Goal: Share content: Share content

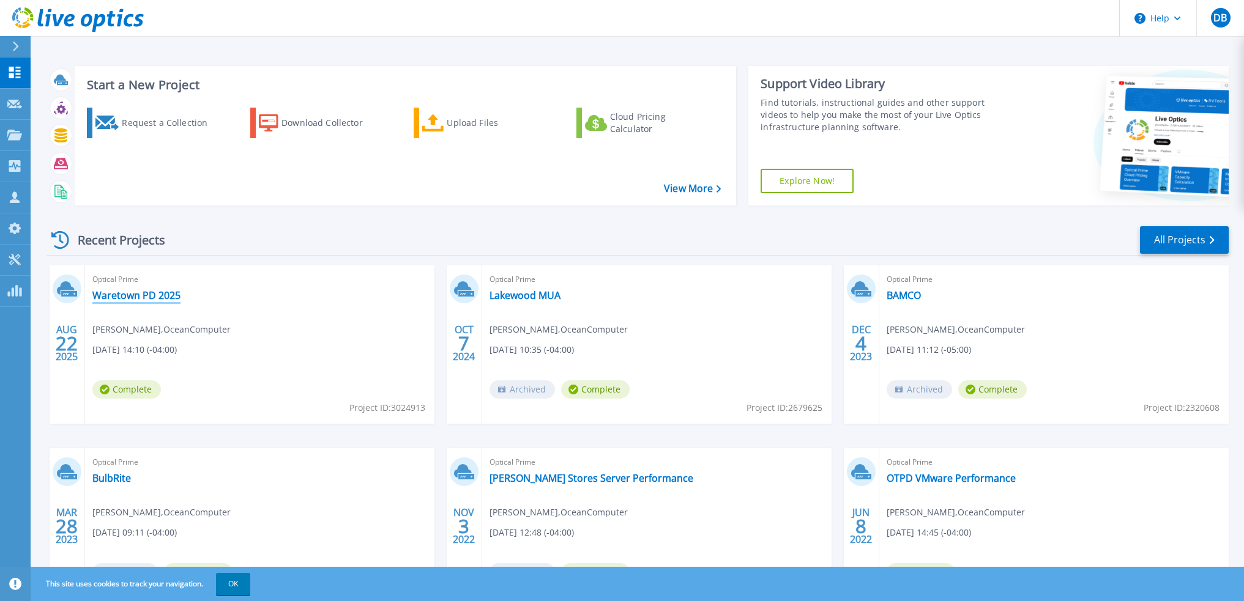
click at [133, 296] on link "Waretown PD 2025" at bounding box center [136, 295] width 88 height 12
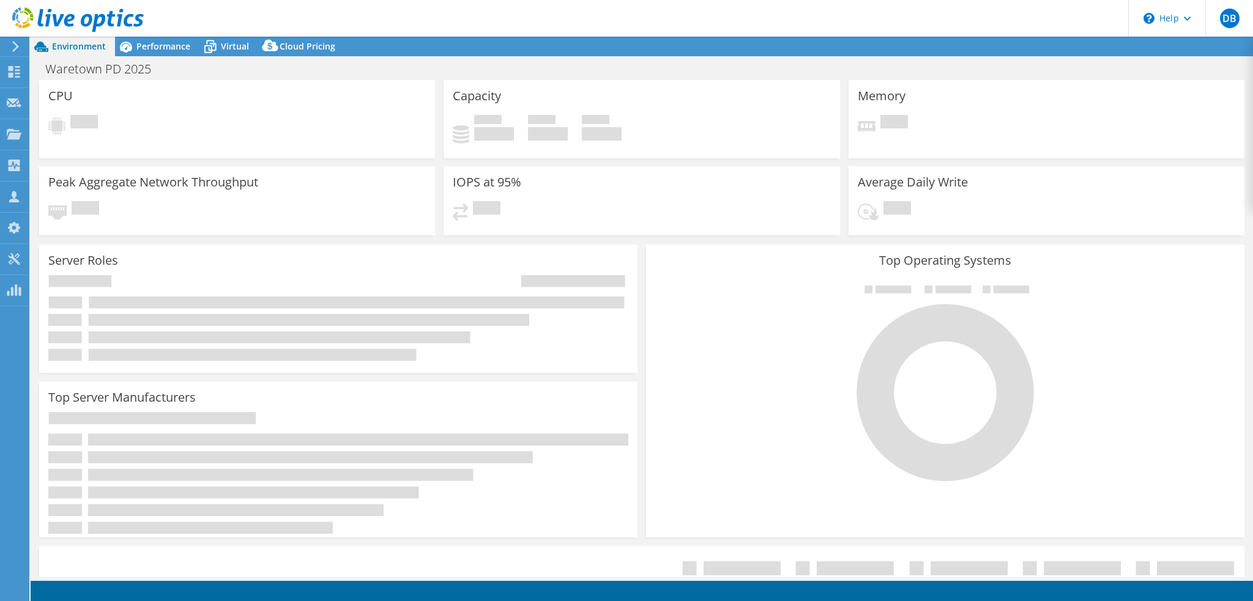
select select "USD"
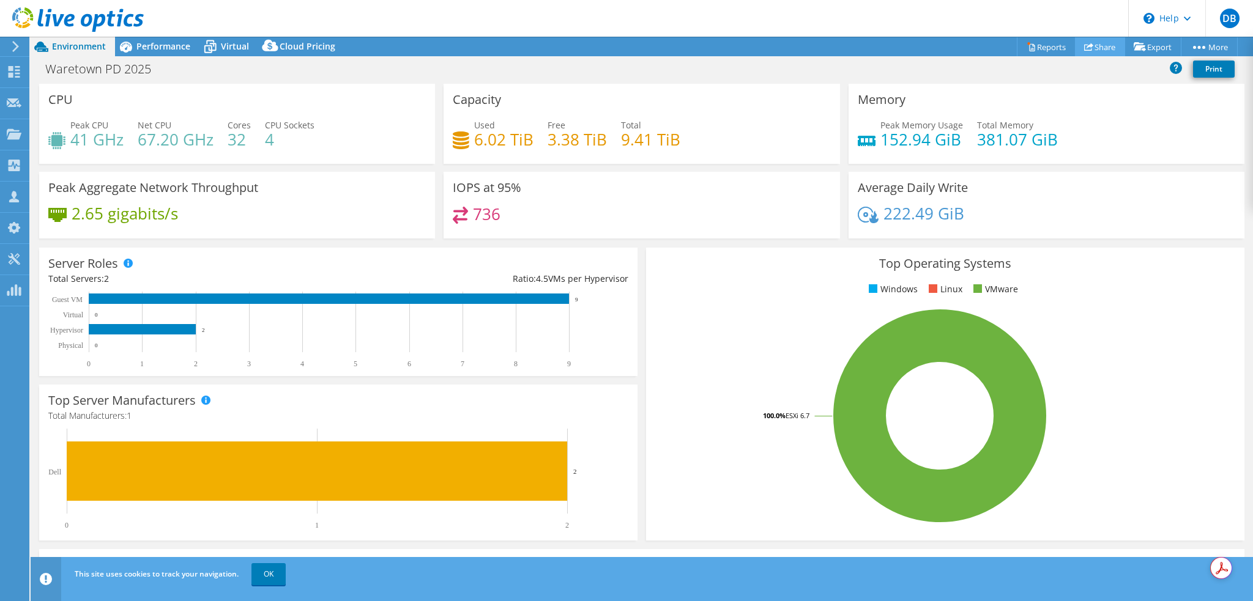
click at [1091, 46] on link "Share" at bounding box center [1100, 46] width 50 height 19
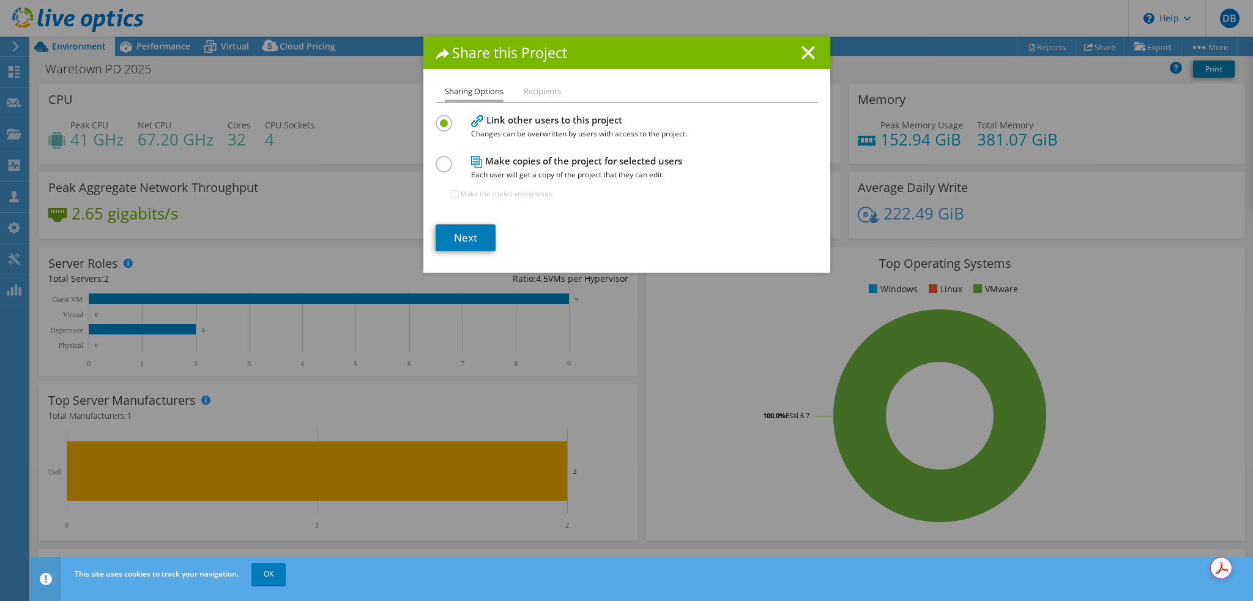
click at [545, 90] on li "Recipients" at bounding box center [542, 91] width 37 height 15
click at [442, 159] on label at bounding box center [446, 157] width 21 height 3
click at [0, 0] on input "radio" at bounding box center [0, 0] width 0 height 0
click at [452, 193] on input "Make the copies anonymous." at bounding box center [455, 194] width 8 height 8
click at [451, 191] on input "Make the copies anonymous." at bounding box center [455, 194] width 8 height 8
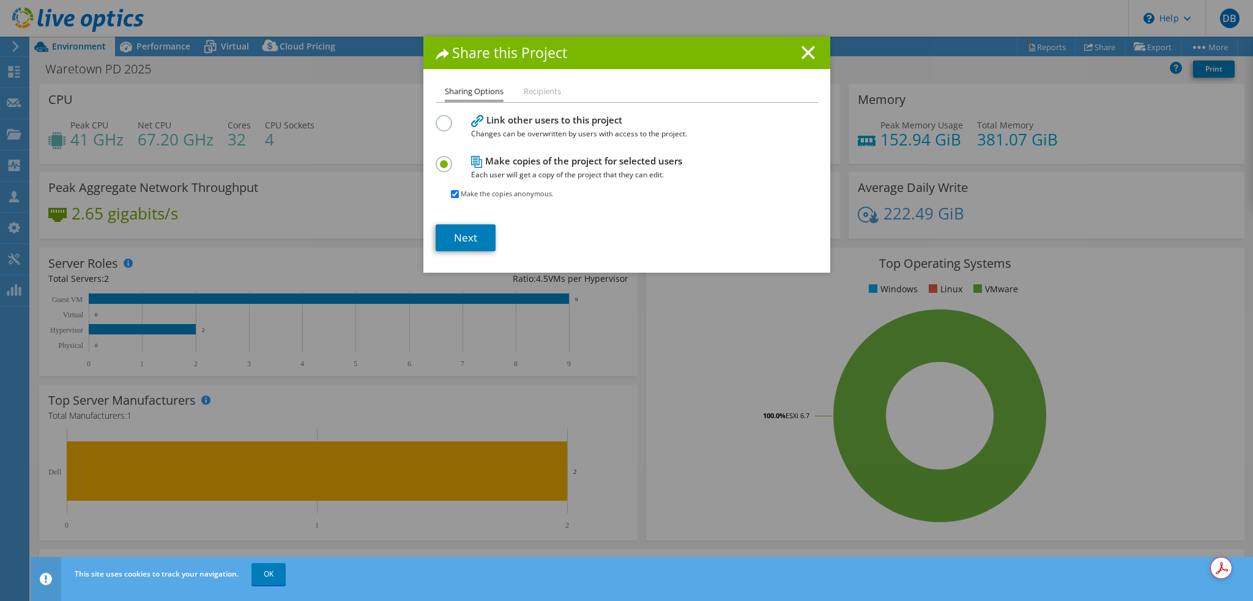
checkbox input "false"
click at [469, 236] on link "Next" at bounding box center [466, 238] width 60 height 27
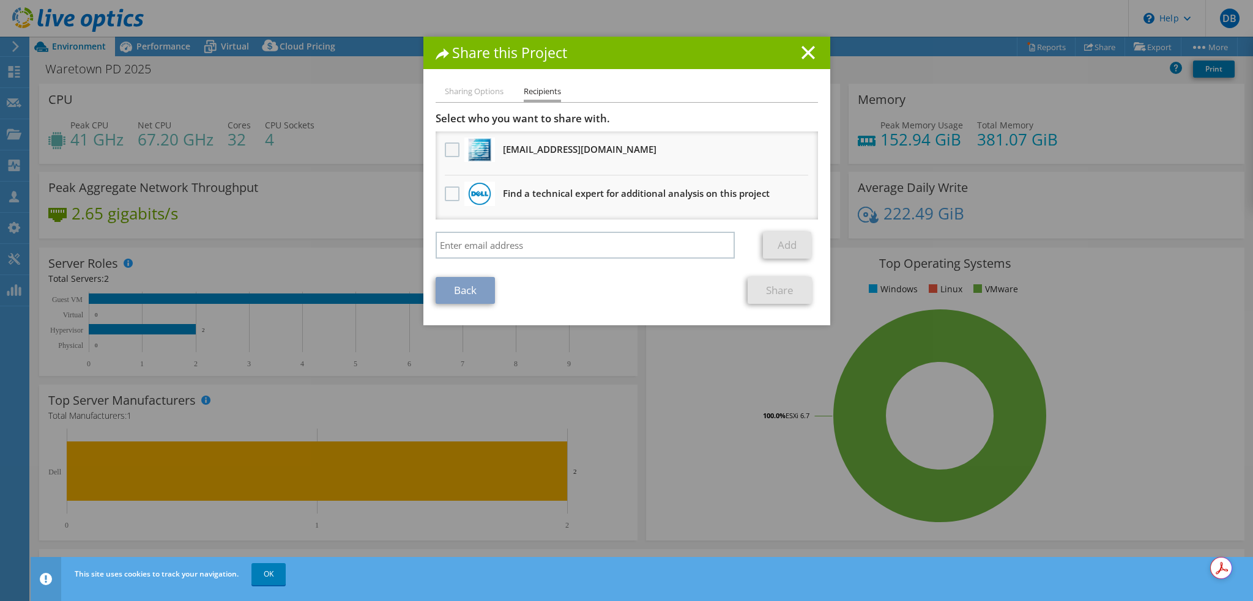
click at [445, 149] on label at bounding box center [454, 150] width 18 height 15
click at [0, 0] on input "checkbox" at bounding box center [0, 0] width 0 height 0
click at [772, 292] on link "Share" at bounding box center [780, 290] width 64 height 27
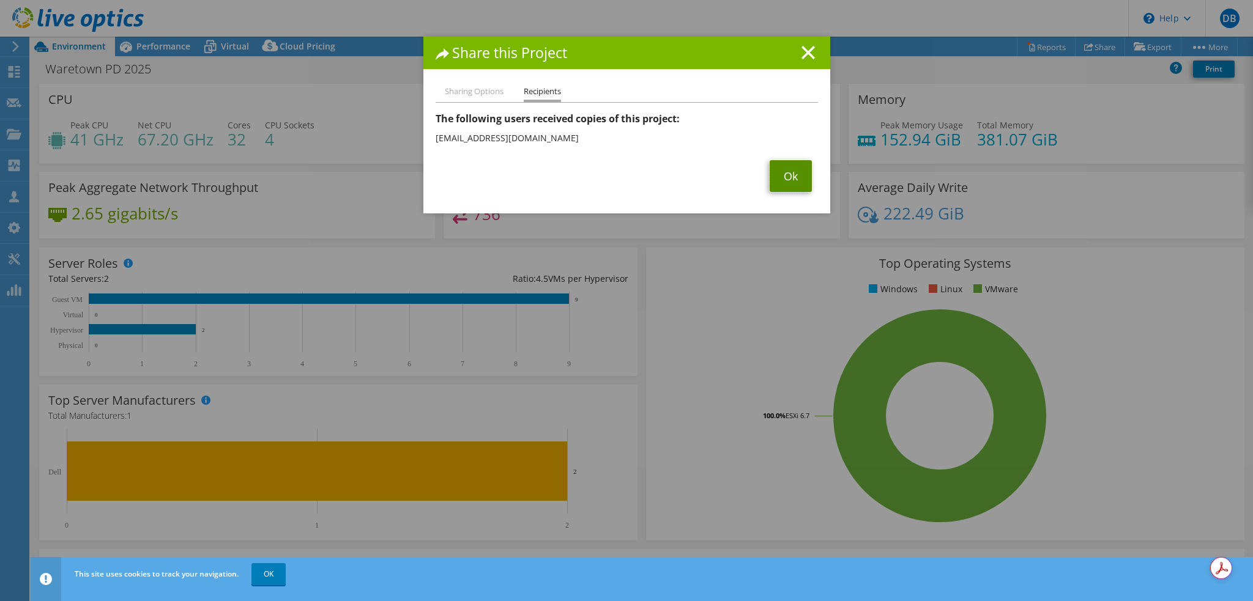
click at [782, 176] on link "Ok" at bounding box center [791, 176] width 42 height 32
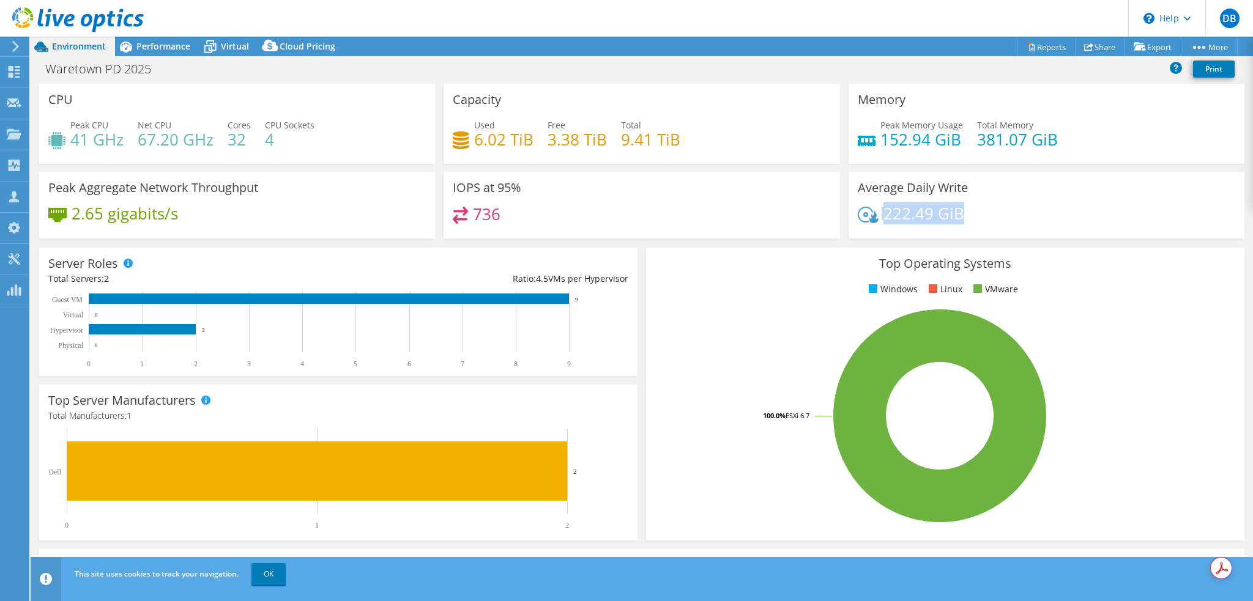
drag, startPoint x: 948, startPoint y: 217, endPoint x: 870, endPoint y: 217, distance: 78.3
click at [870, 217] on div "222.49 GiB" at bounding box center [911, 213] width 106 height 13
drag, startPoint x: 876, startPoint y: 141, endPoint x: 964, endPoint y: 143, distance: 87.5
click at [961, 141] on div "Peak Memory Usage 152.94 GiB Total Memory 381.07 GiB" at bounding box center [1046, 139] width 377 height 40
drag, startPoint x: 447, startPoint y: 214, endPoint x: 519, endPoint y: 217, distance: 71.6
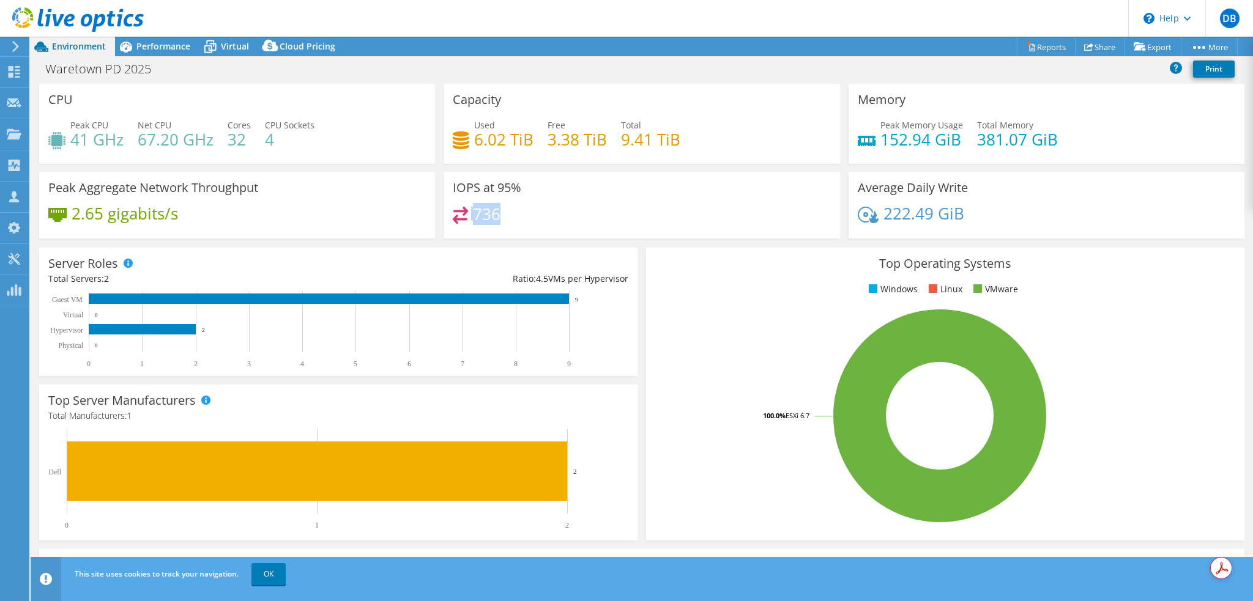
click at [519, 217] on div "IOPS at 95% 736" at bounding box center [642, 205] width 396 height 67
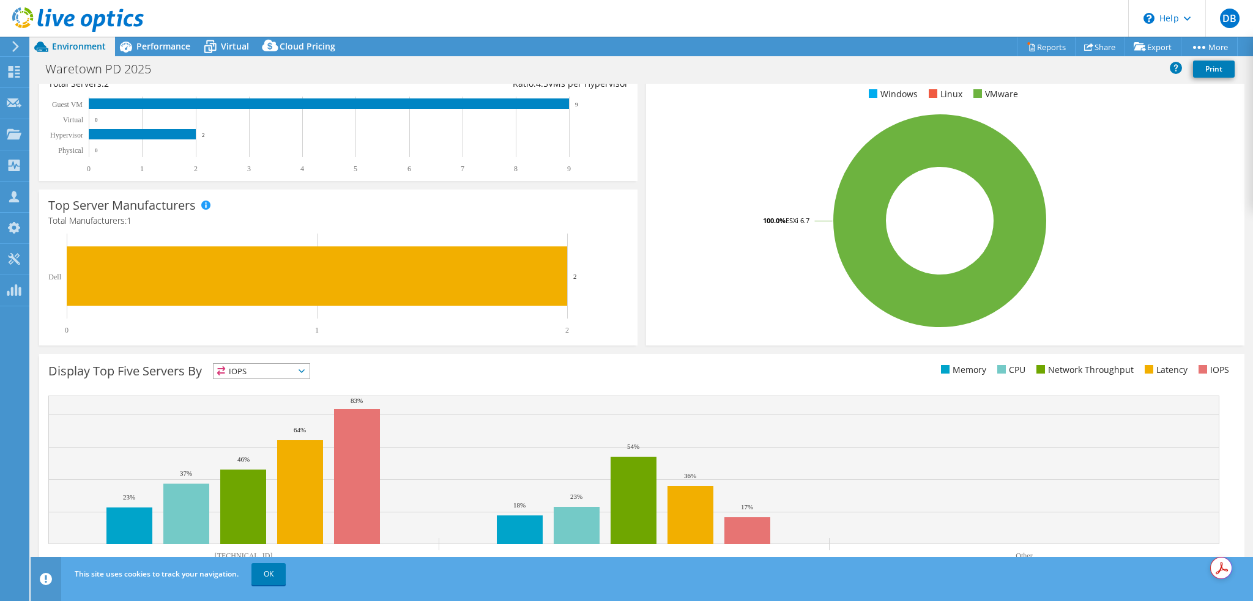
scroll to position [215, 0]
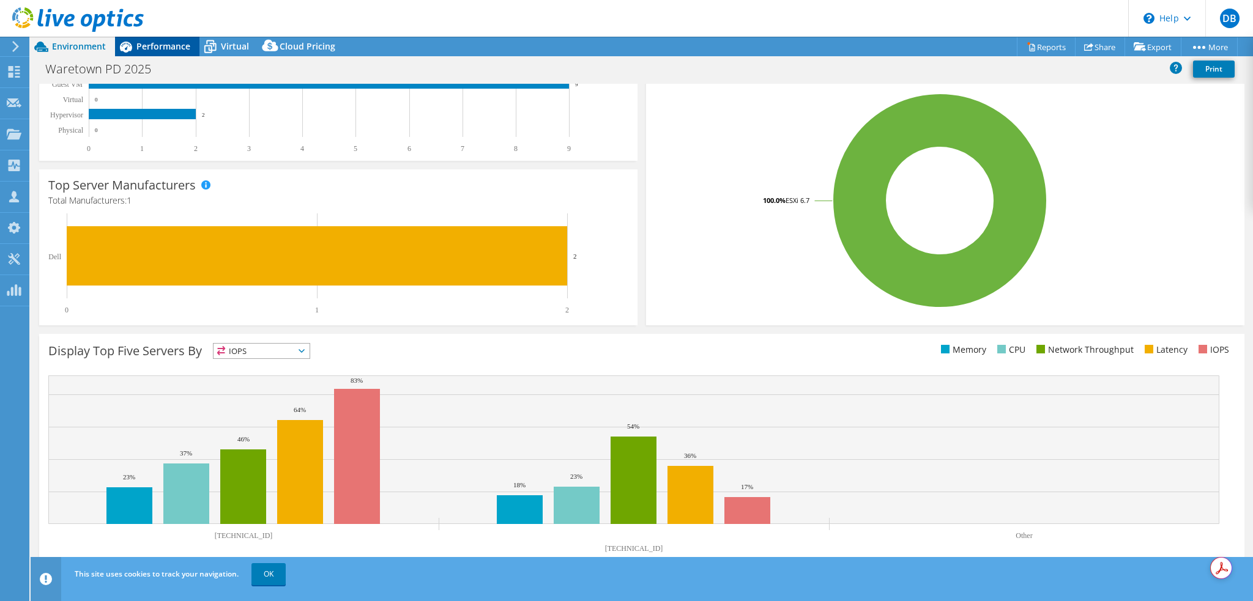
click at [155, 45] on span "Performance" at bounding box center [163, 46] width 54 height 12
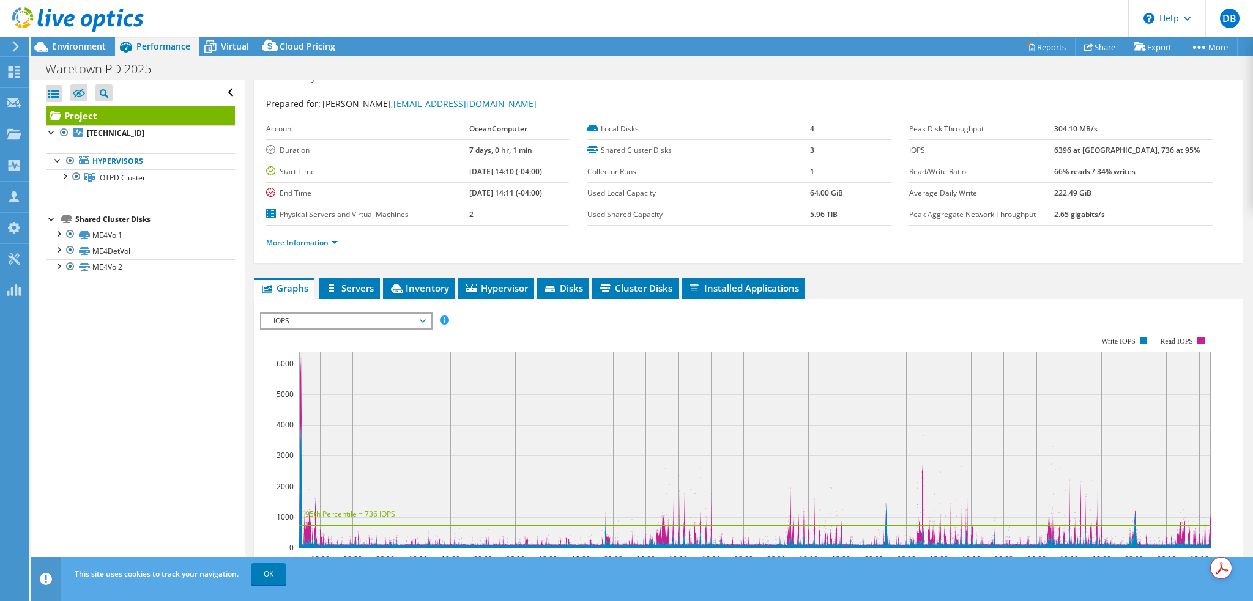
scroll to position [0, 0]
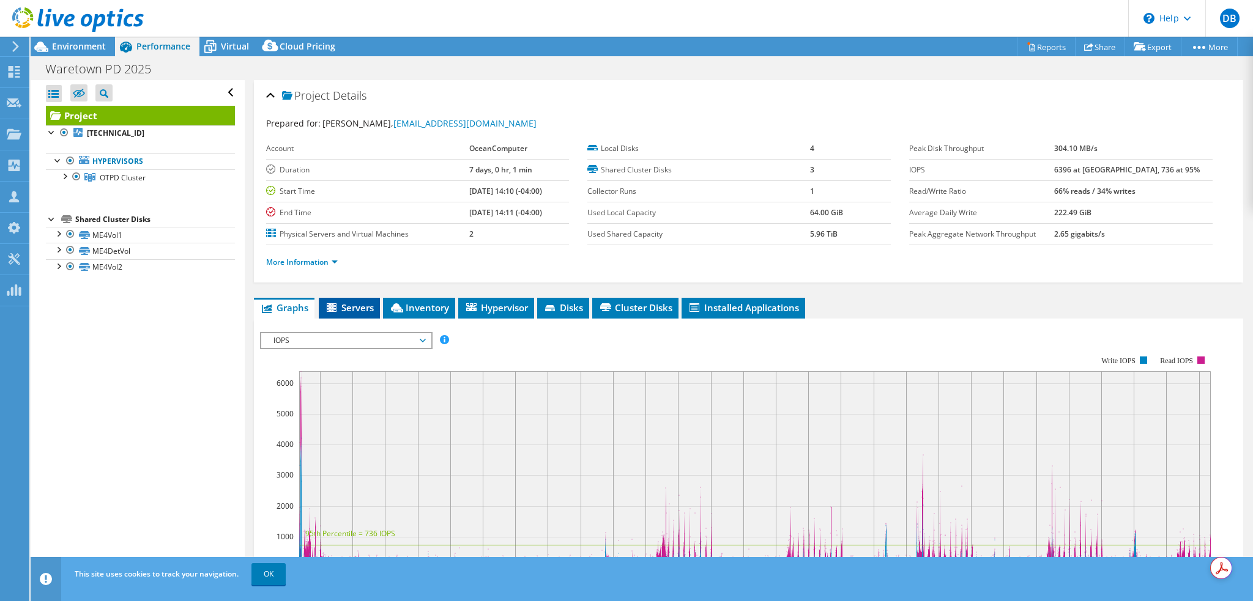
click at [368, 307] on span "Servers" at bounding box center [349, 308] width 49 height 12
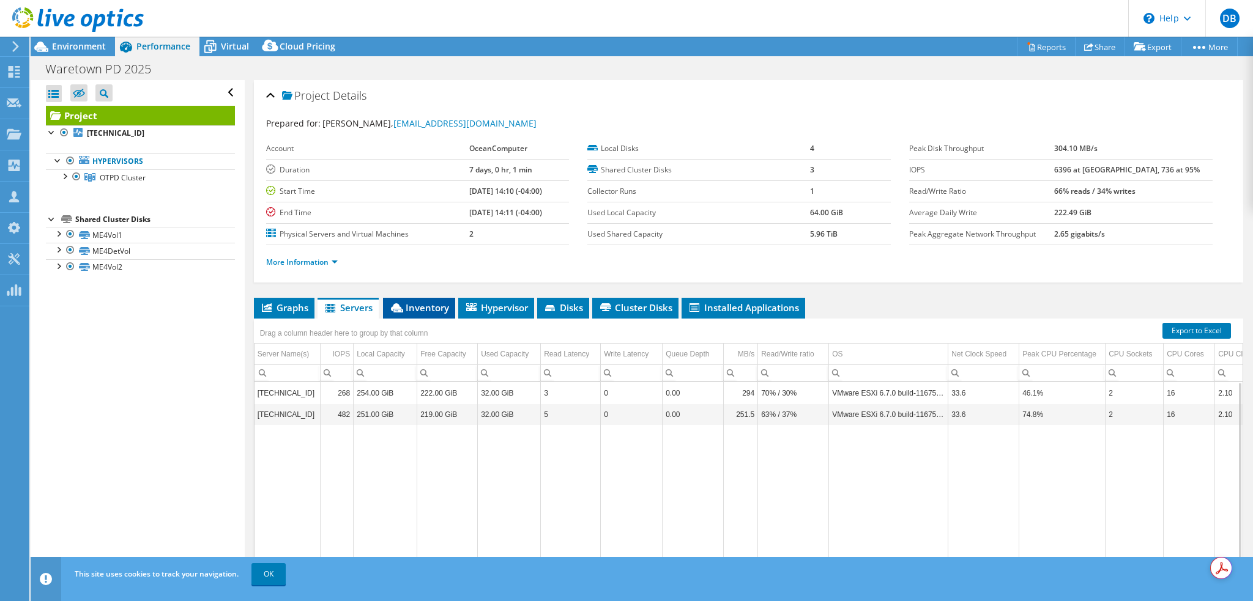
click at [428, 308] on span "Inventory" at bounding box center [419, 308] width 60 height 12
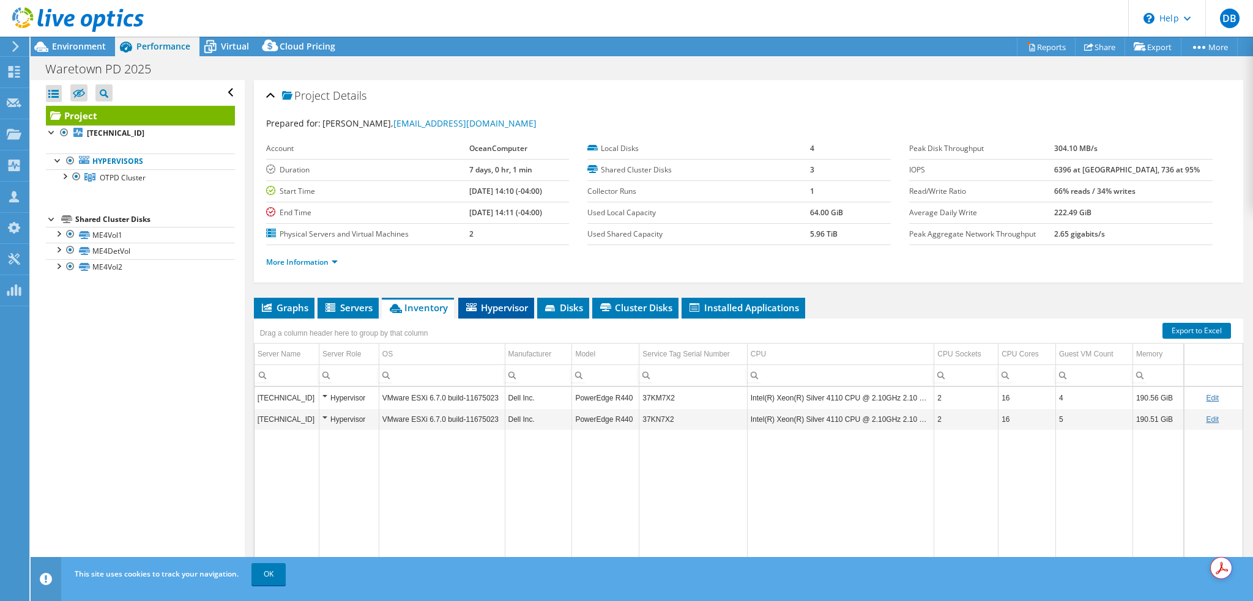
click at [510, 312] on span "Hypervisor" at bounding box center [496, 308] width 64 height 12
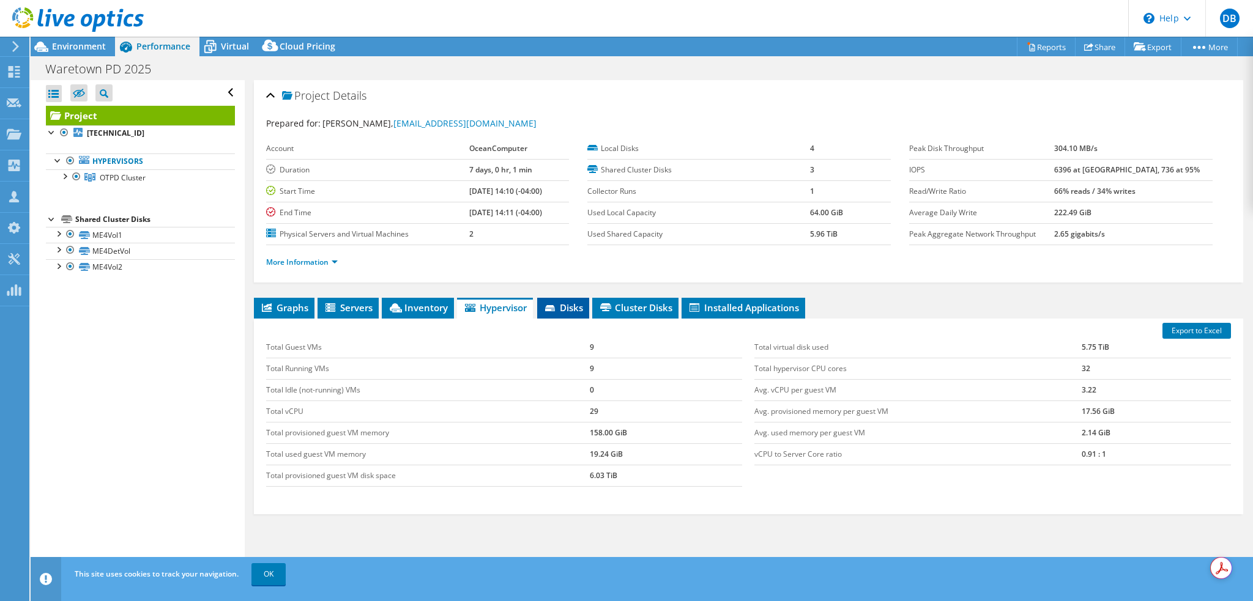
click at [579, 300] on li "Disks" at bounding box center [563, 308] width 52 height 21
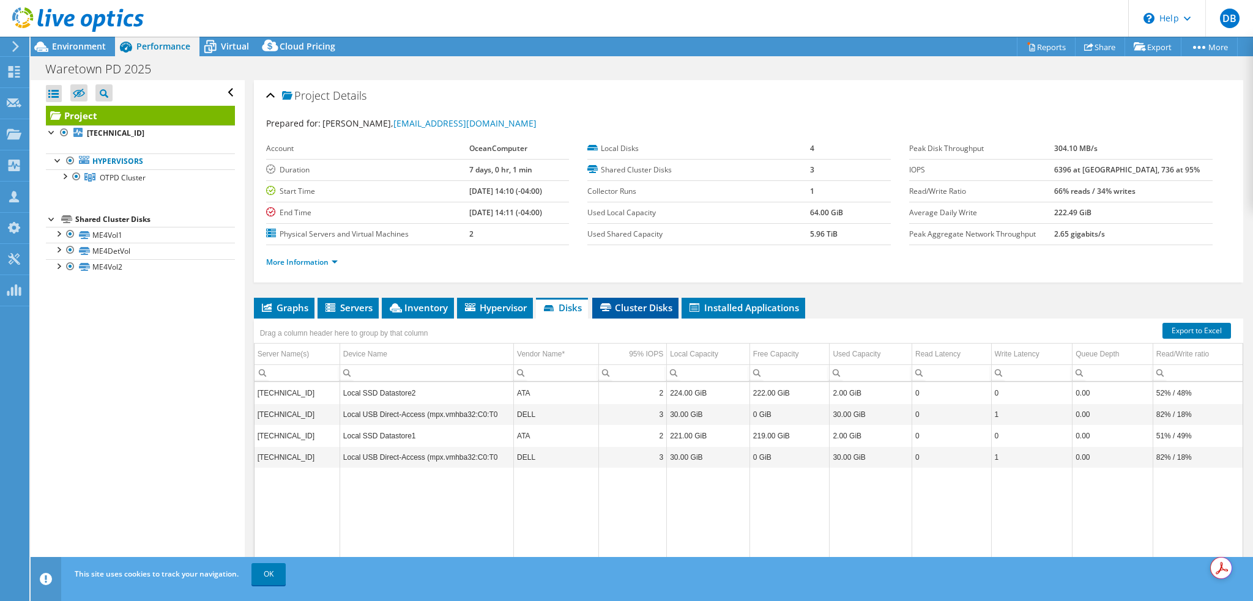
click at [642, 313] on span "Cluster Disks" at bounding box center [635, 308] width 74 height 12
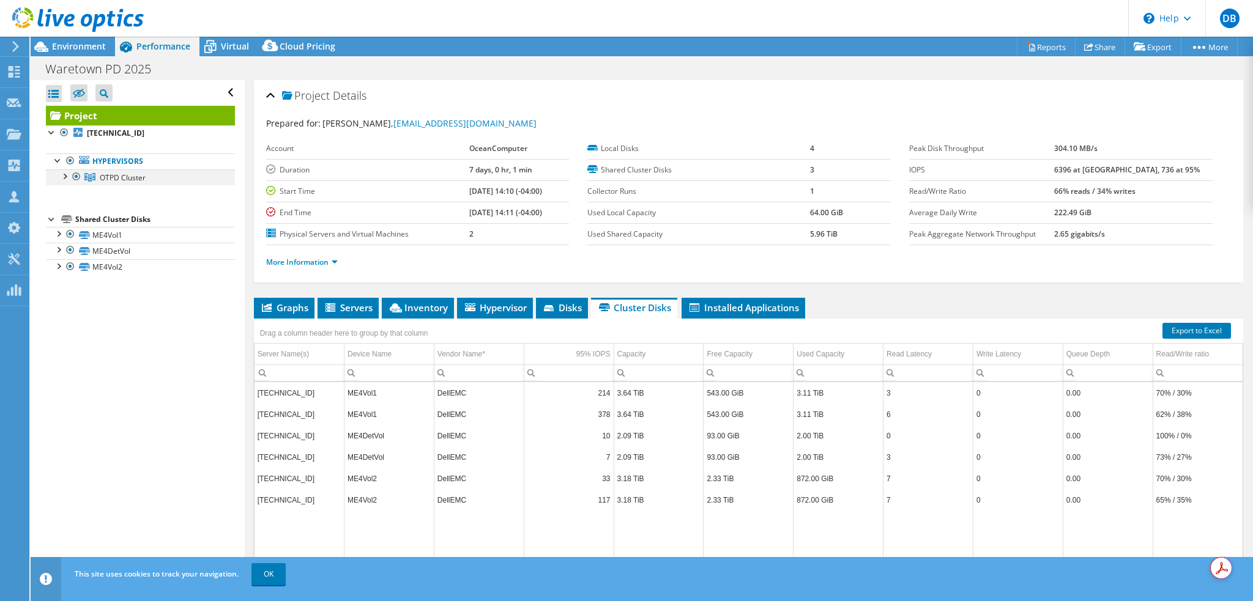
click at [66, 176] on div at bounding box center [64, 175] width 12 height 12
click at [73, 195] on div at bounding box center [70, 191] width 12 height 12
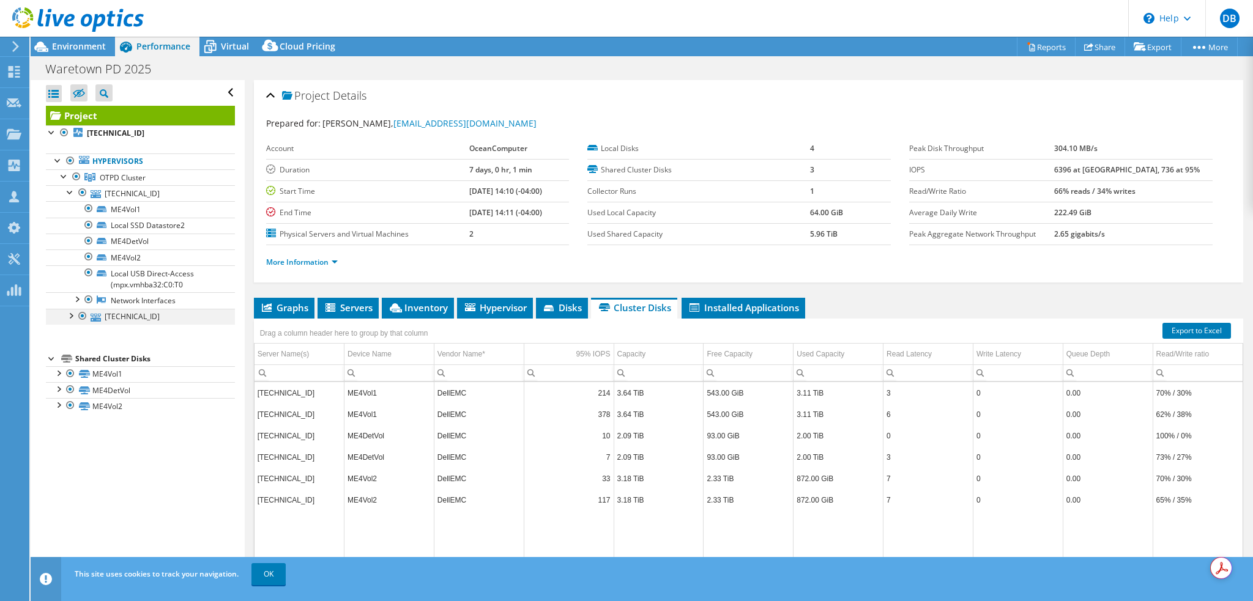
click at [70, 316] on div at bounding box center [70, 315] width 12 height 12
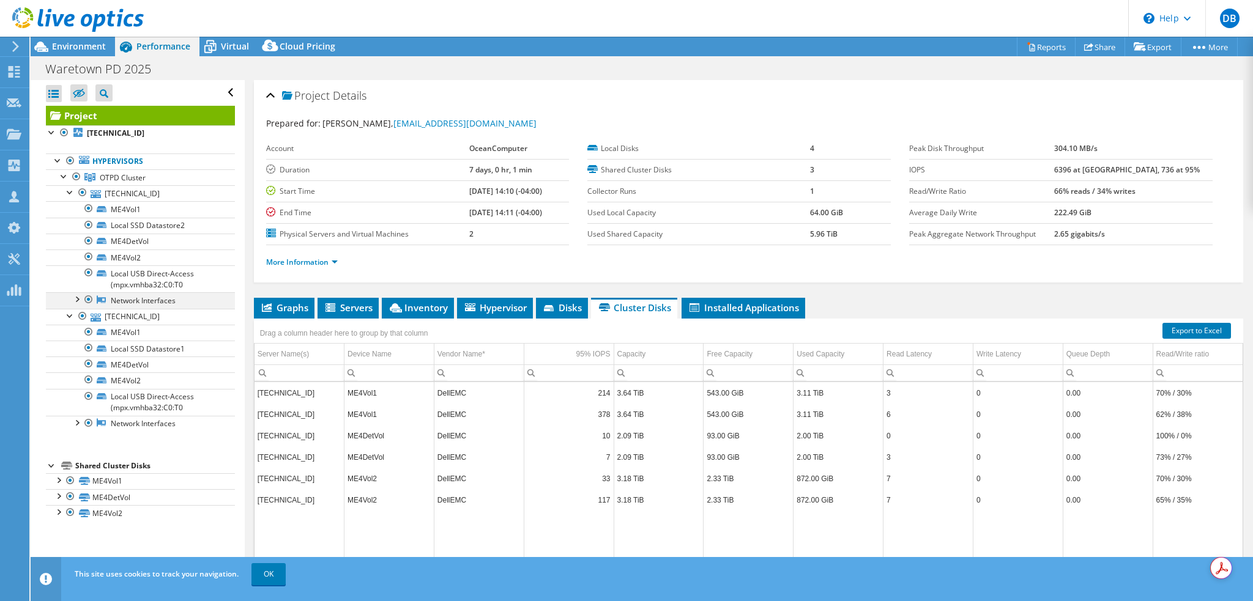
click at [76, 302] on div at bounding box center [76, 298] width 12 height 12
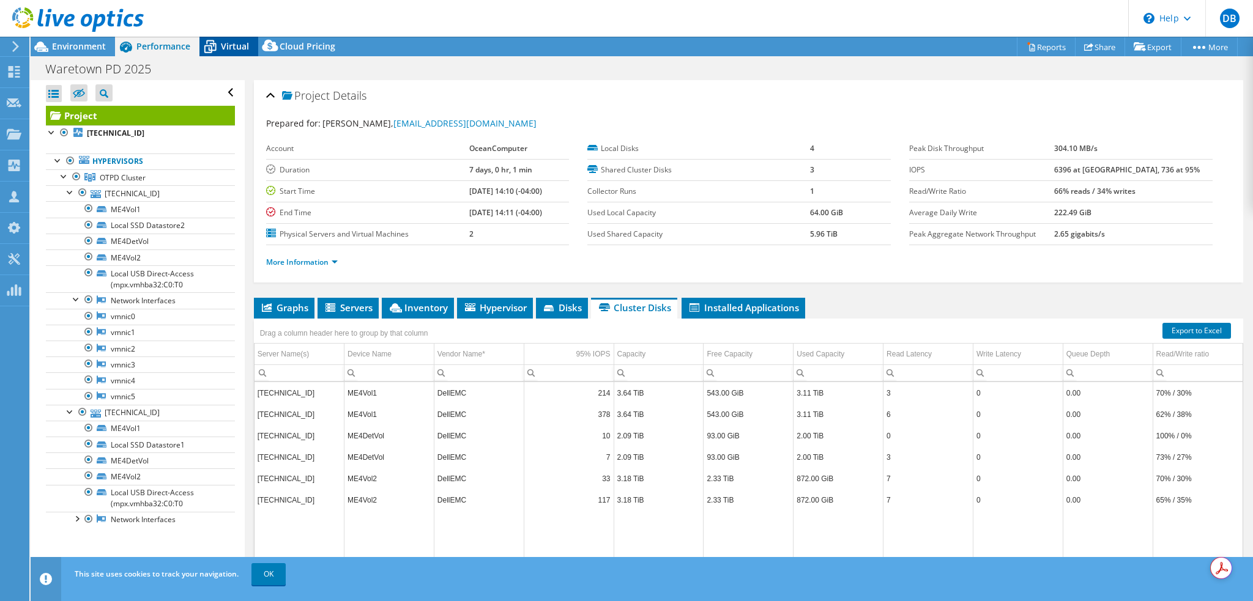
click at [228, 49] on span "Virtual" at bounding box center [235, 46] width 28 height 12
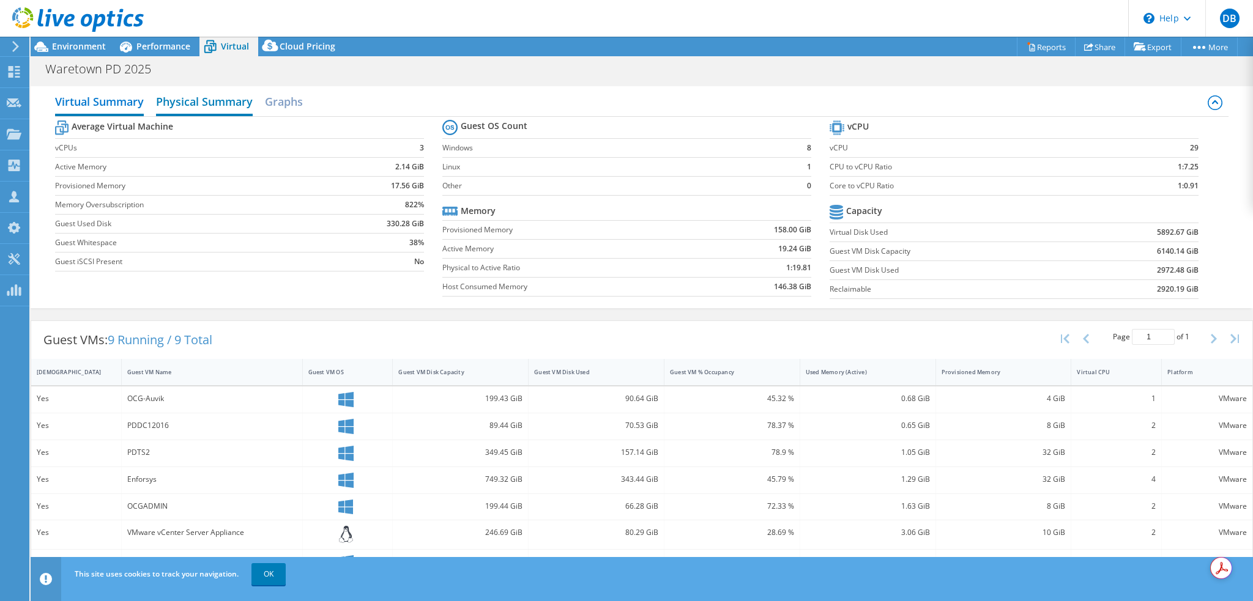
click at [188, 106] on h2 "Physical Summary" at bounding box center [204, 102] width 97 height 27
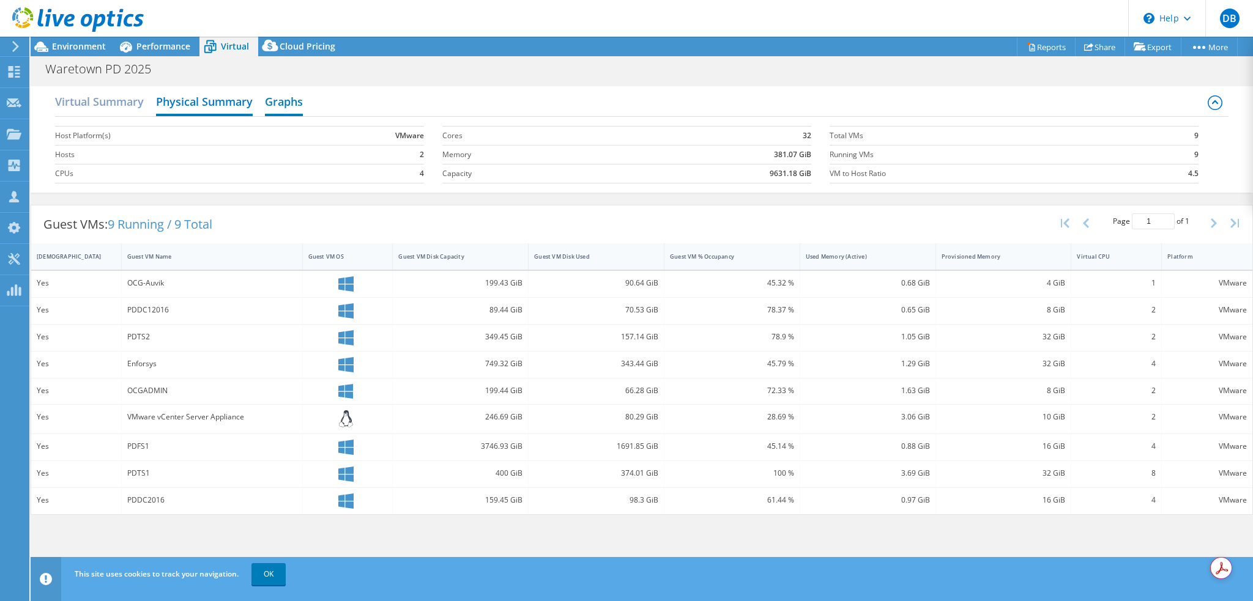
click at [291, 102] on h2 "Graphs" at bounding box center [284, 102] width 38 height 27
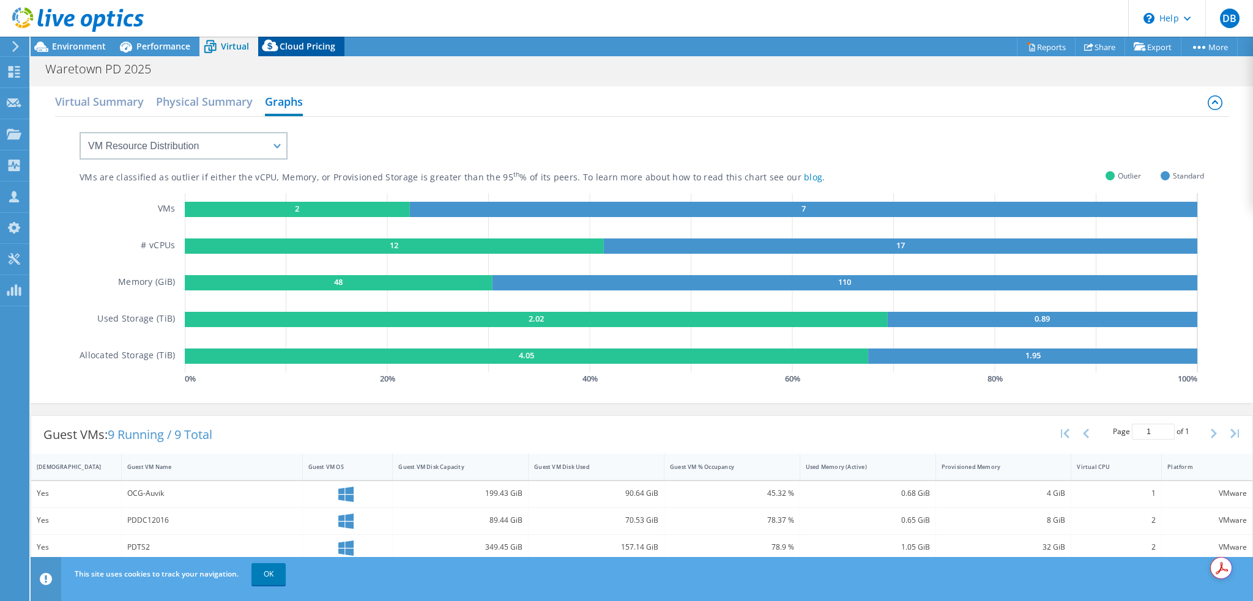
click at [304, 43] on span "Cloud Pricing" at bounding box center [308, 46] width 56 height 12
